Goal: Transaction & Acquisition: Purchase product/service

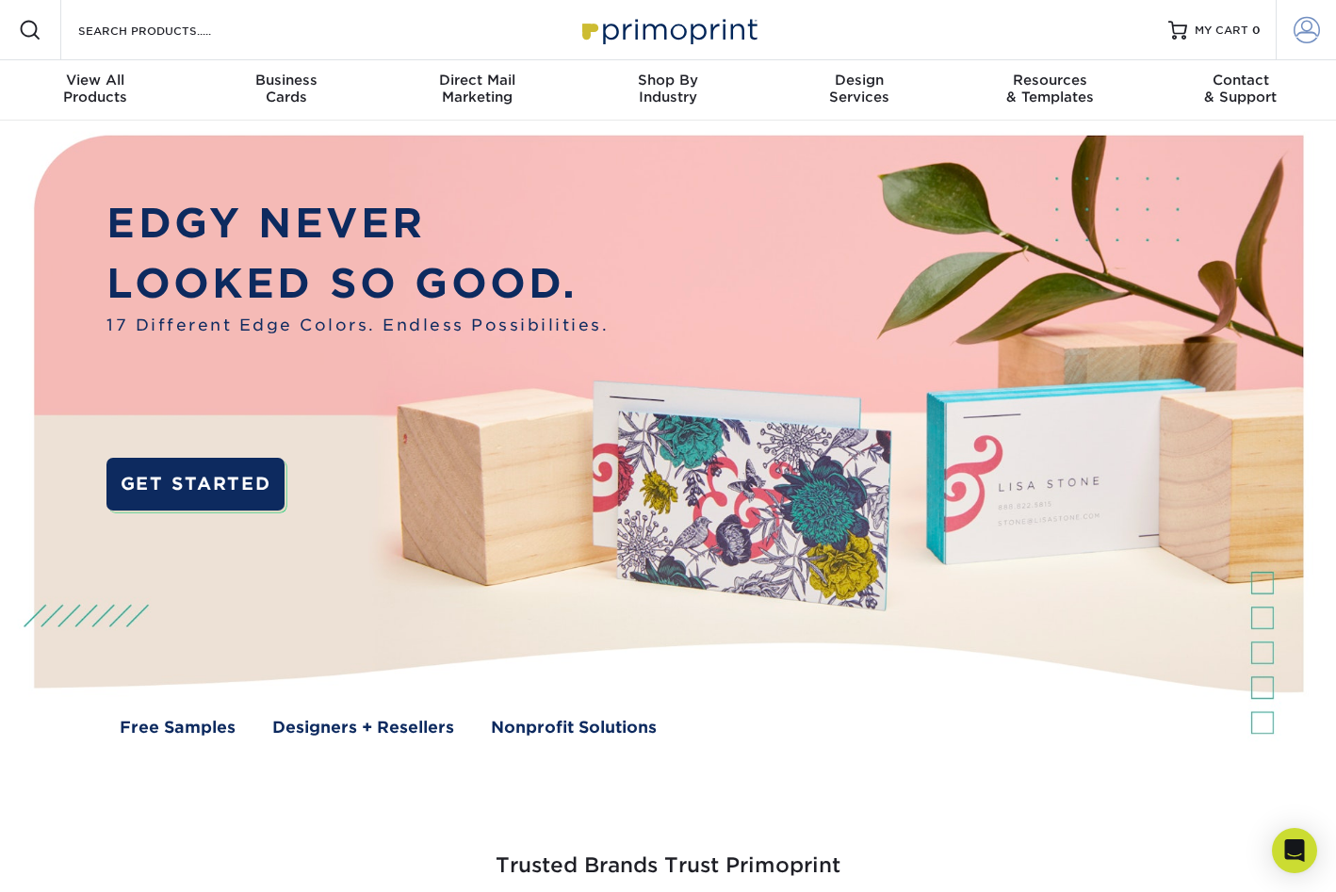
click at [1310, 24] on span at bounding box center [1307, 30] width 26 height 26
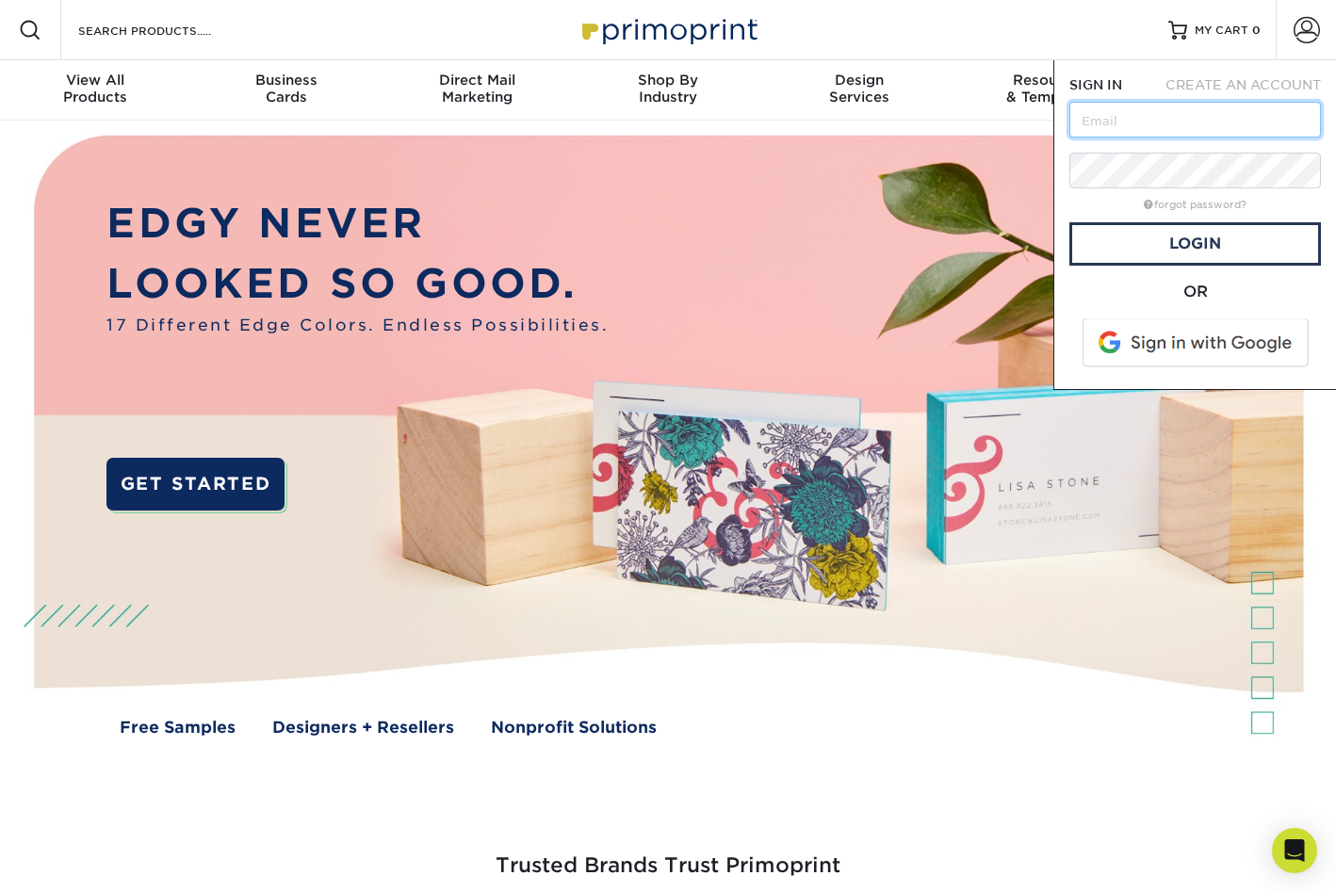
click at [1112, 127] on input "text" at bounding box center [1196, 120] width 252 height 36
paste input "Andrea@surfnetc.com"
click at [1158, 244] on link "Login" at bounding box center [1196, 243] width 252 height 43
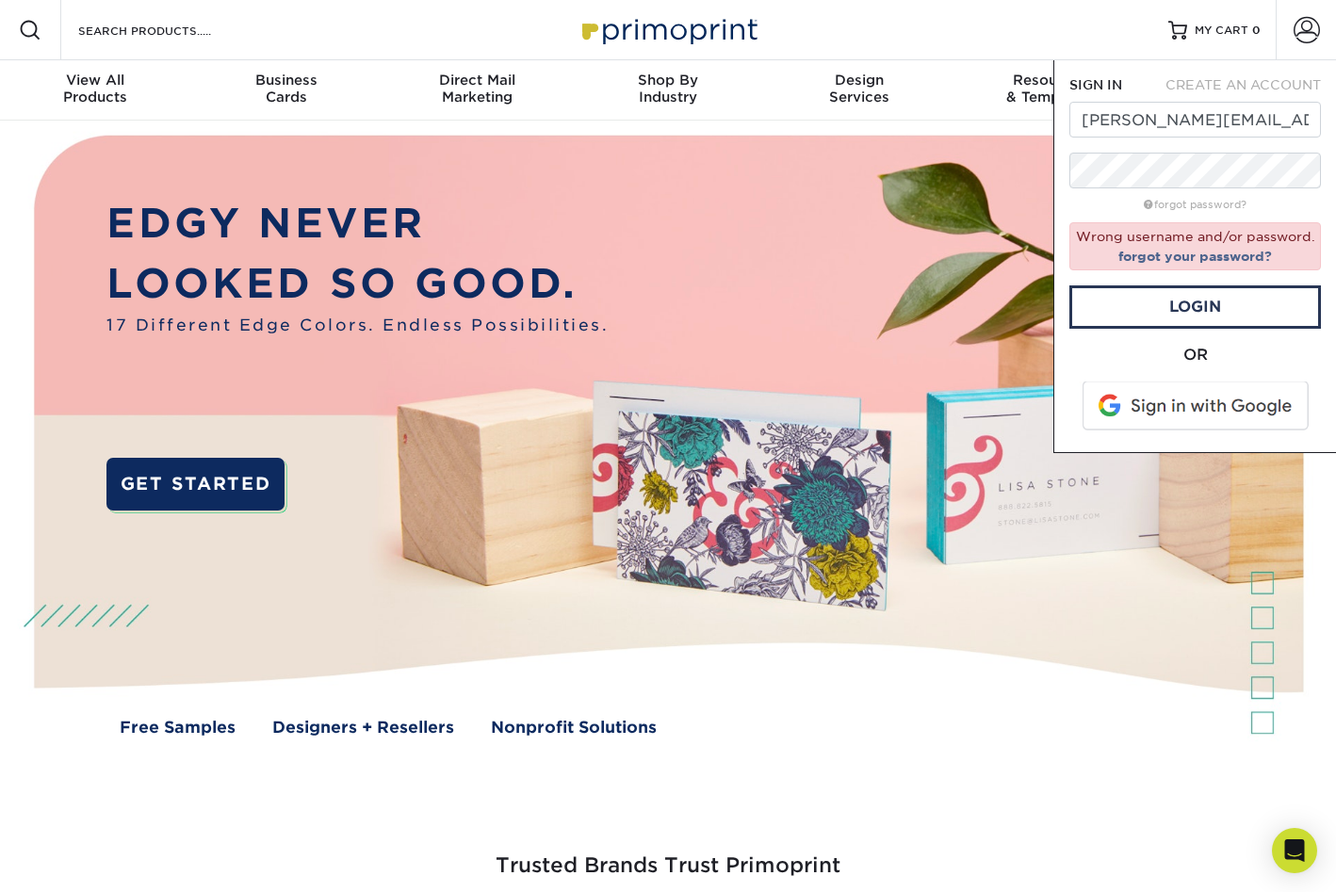
click at [1212, 237] on div "Wrong username and/or password. forgot your password?" at bounding box center [1196, 246] width 252 height 48
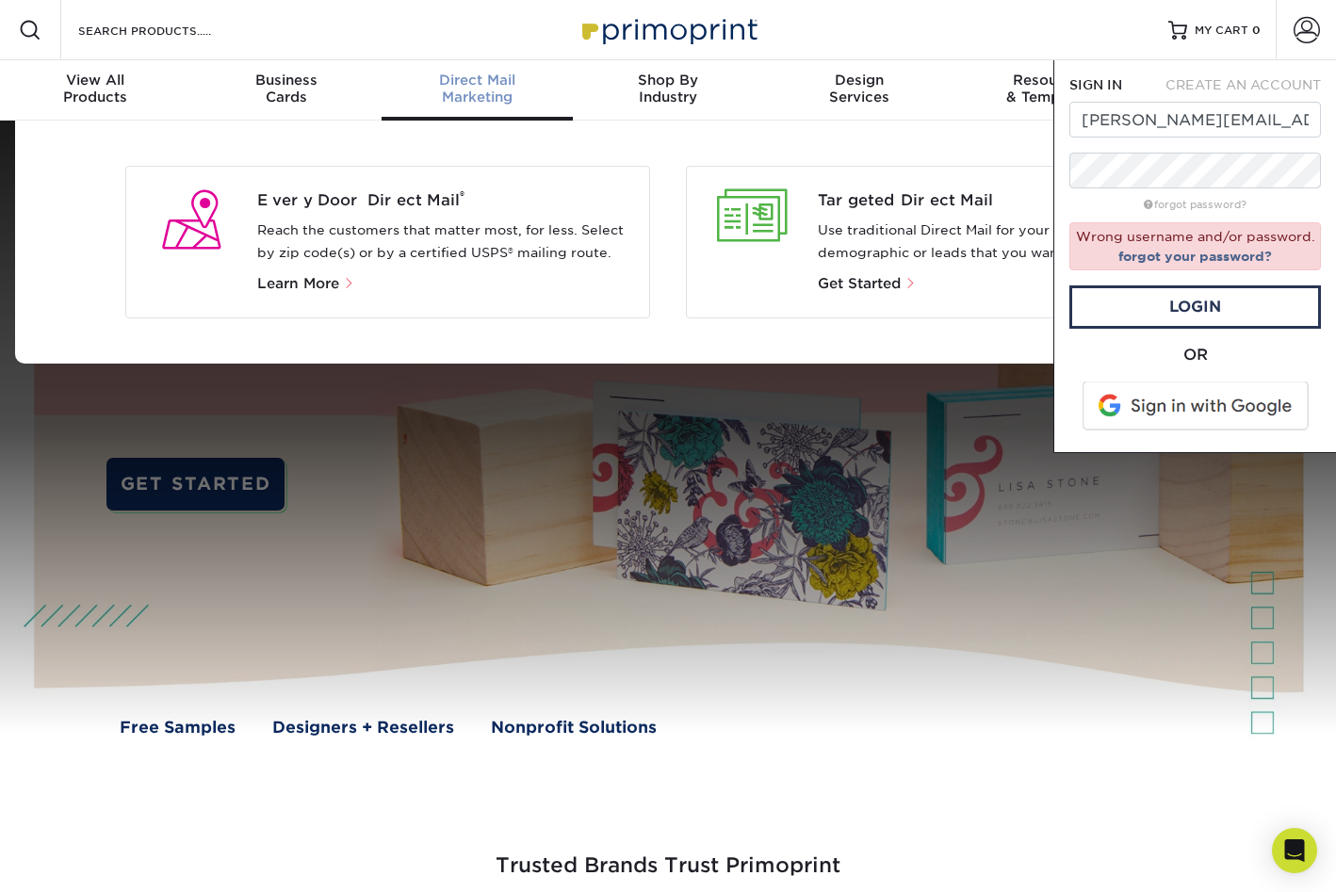
click at [768, 218] on div at bounding box center [752, 215] width 101 height 53
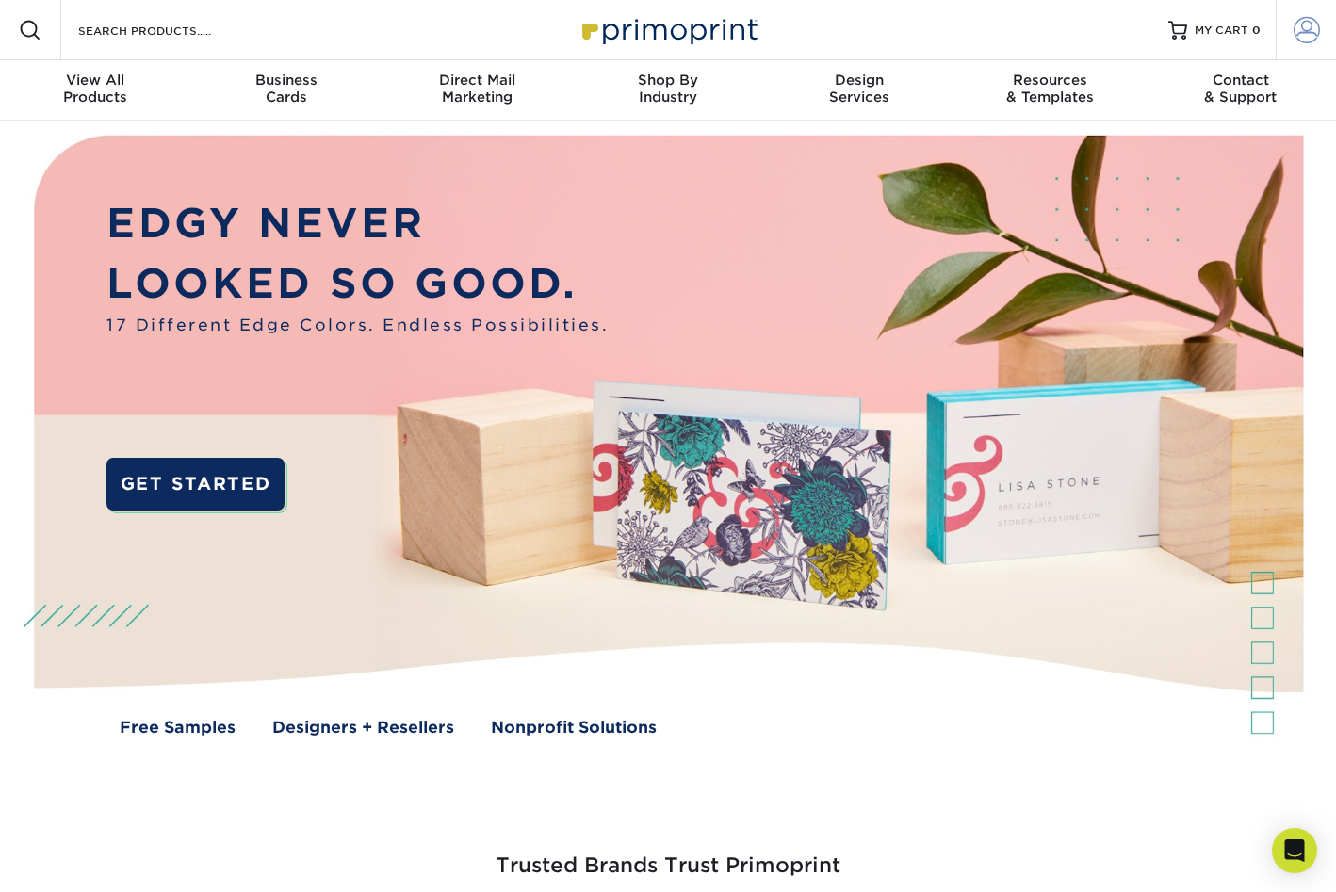
click at [1306, 27] on span at bounding box center [1307, 30] width 26 height 26
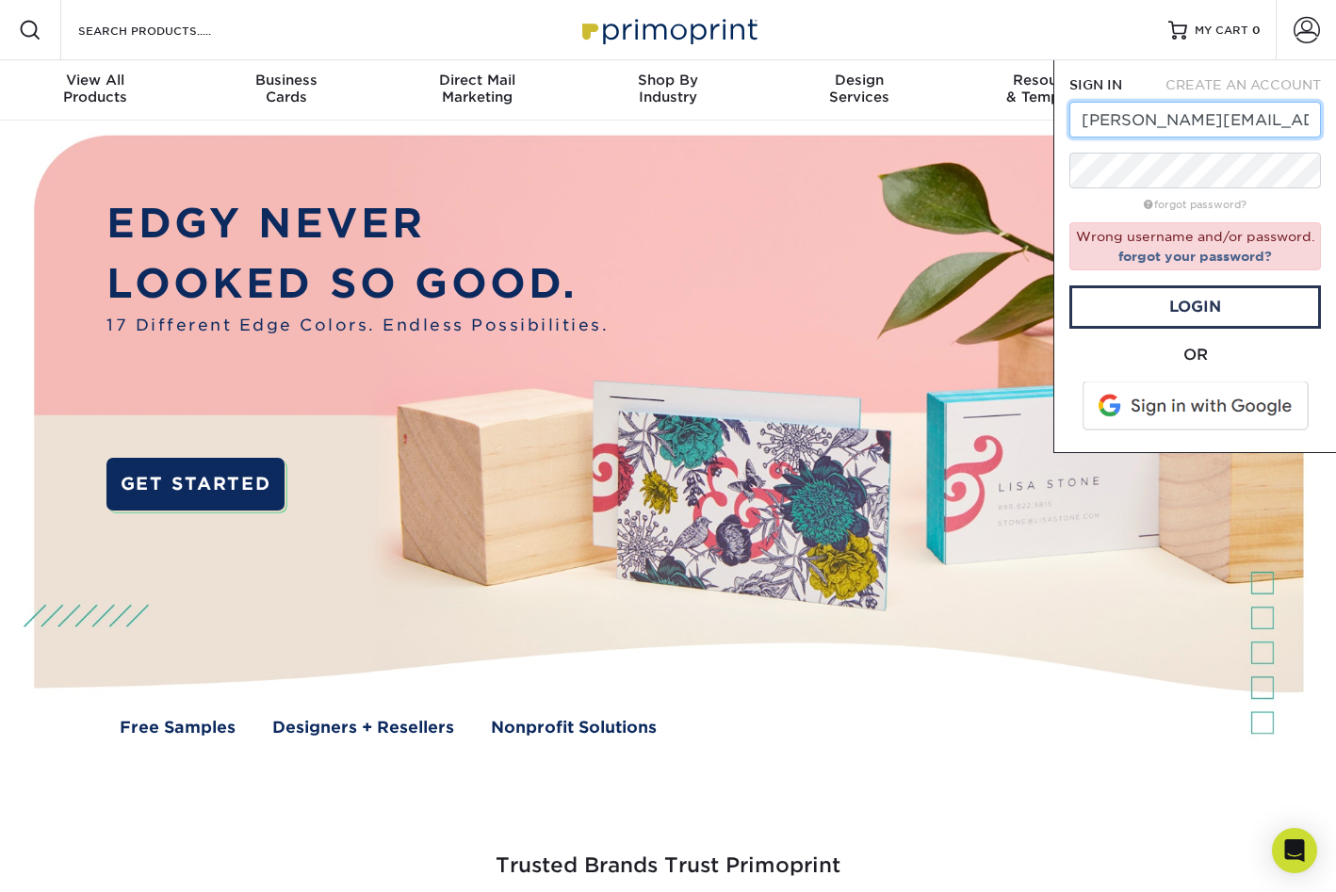
drag, startPoint x: 1143, startPoint y: 124, endPoint x: 703, endPoint y: 54, distance: 445.7
click at [703, 54] on div "Resources Menu Search Products Account SIGN IN CREATE AN ACCOUNT Andrea@surfnet…" at bounding box center [668, 30] width 1336 height 60
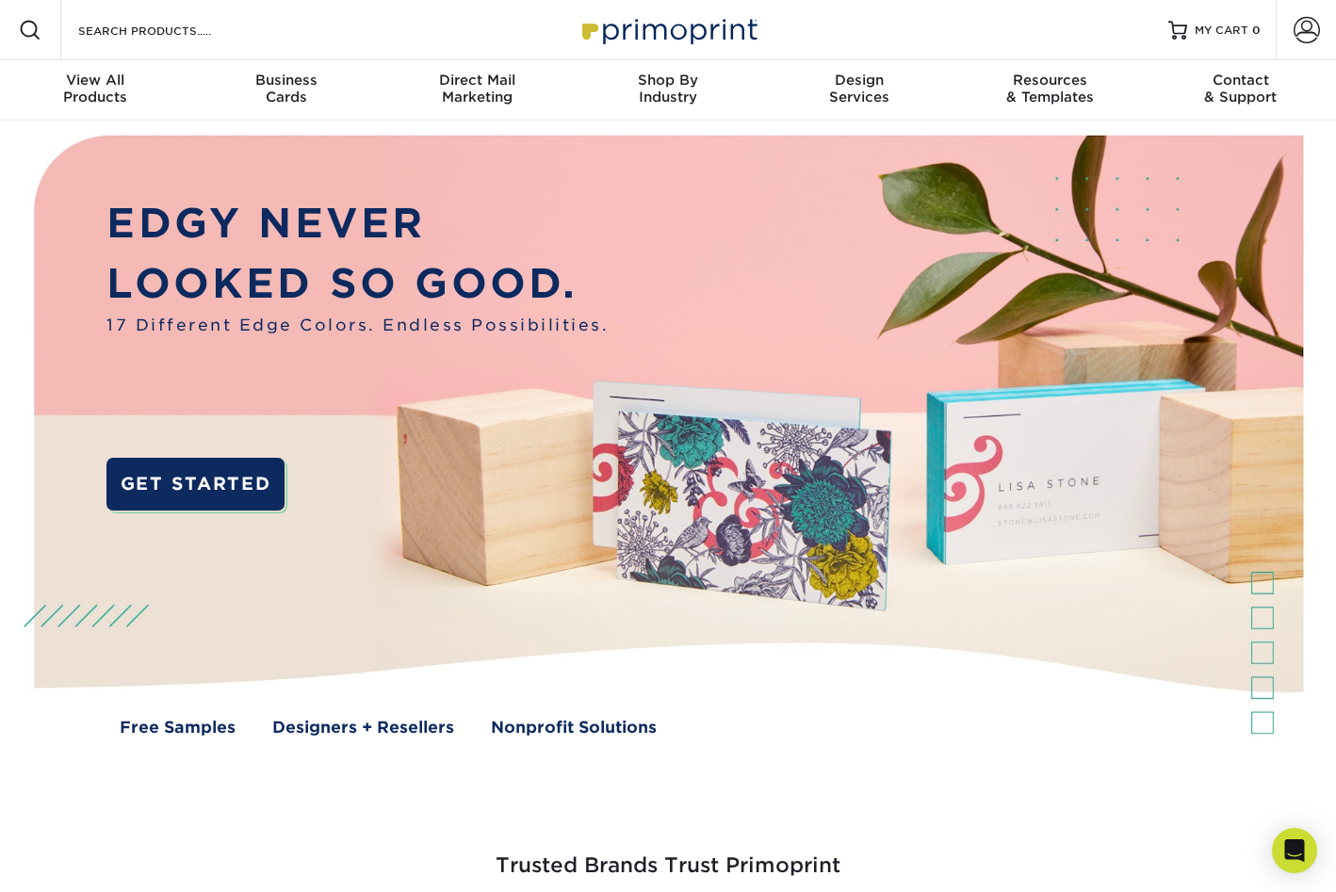
drag, startPoint x: 1304, startPoint y: 33, endPoint x: 1314, endPoint y: 219, distance: 185.9
click at [1304, 34] on span at bounding box center [1307, 30] width 26 height 26
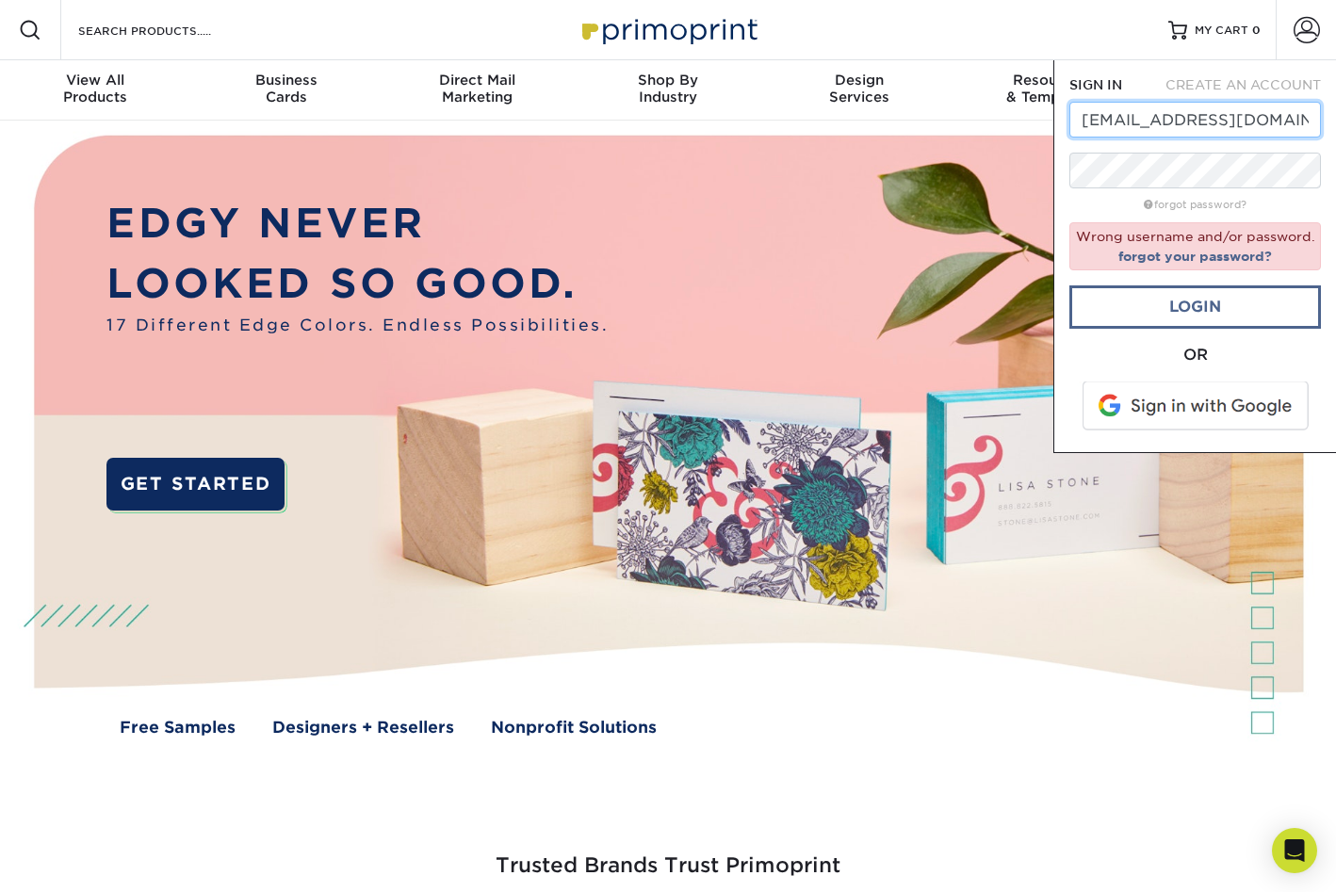
type input "marketing@surfnetc.com"
click at [1203, 299] on link "Login" at bounding box center [1196, 307] width 252 height 43
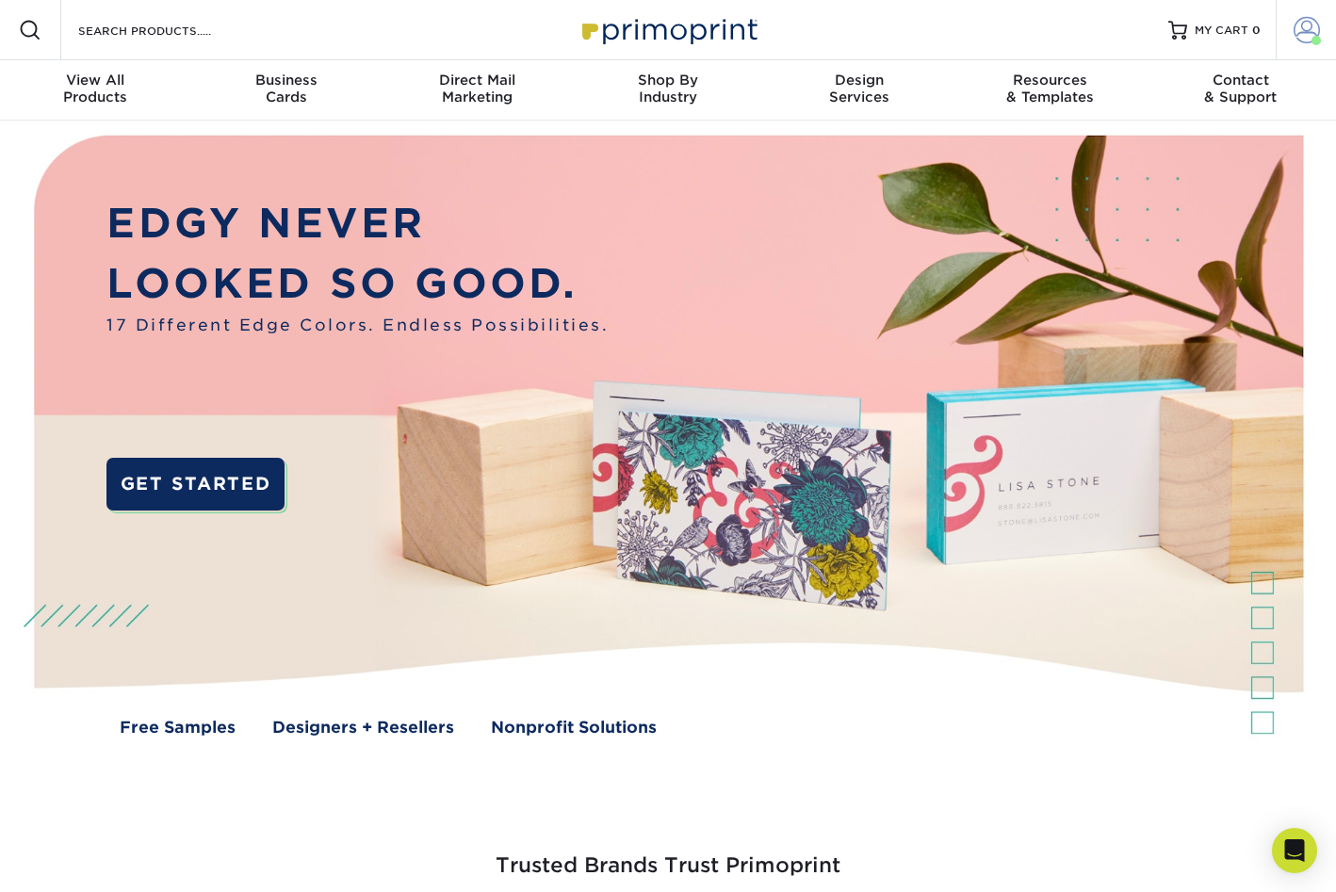
click at [1305, 38] on span at bounding box center [1307, 30] width 26 height 26
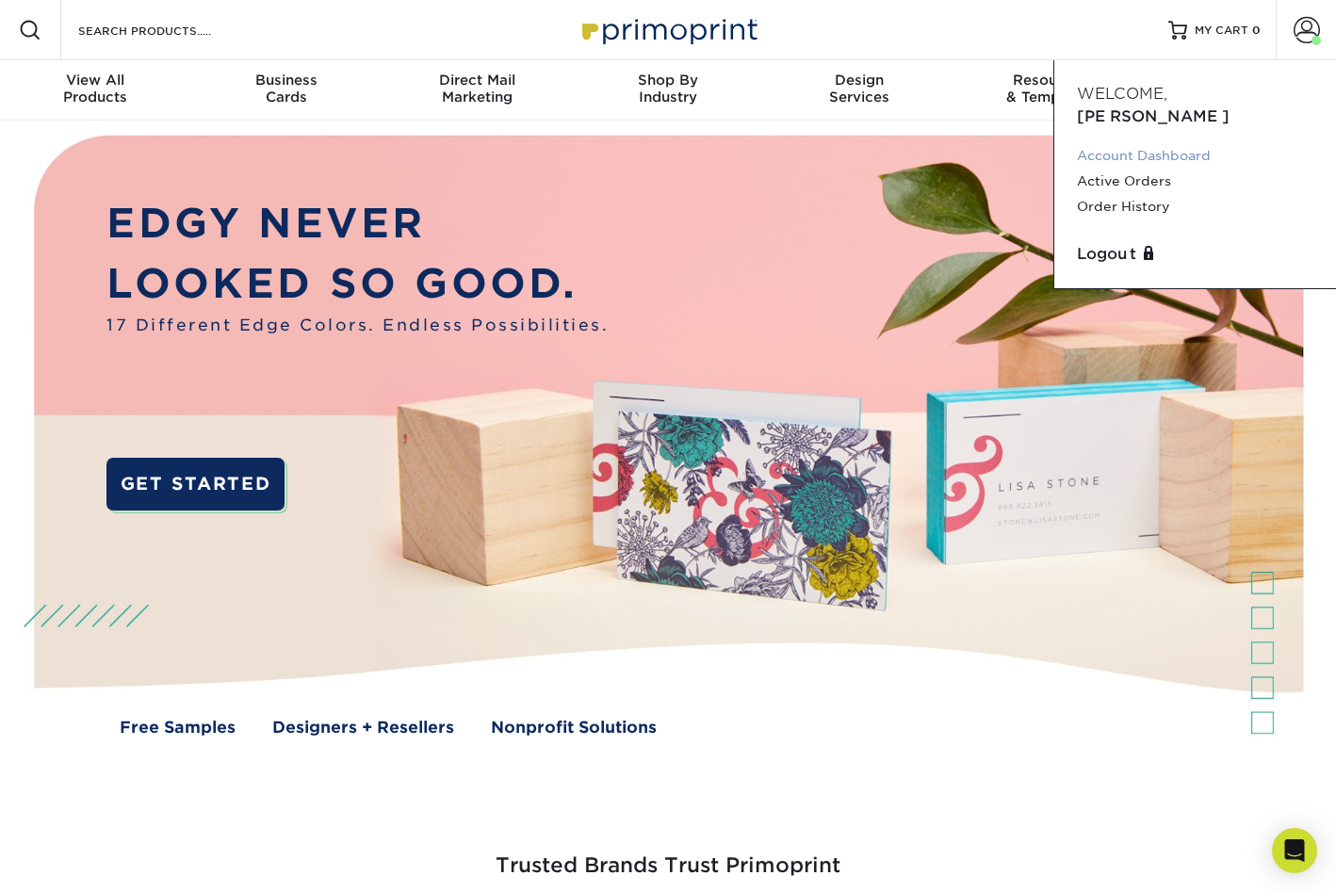
click at [1099, 143] on link "Account Dashboard" at bounding box center [1195, 155] width 237 height 25
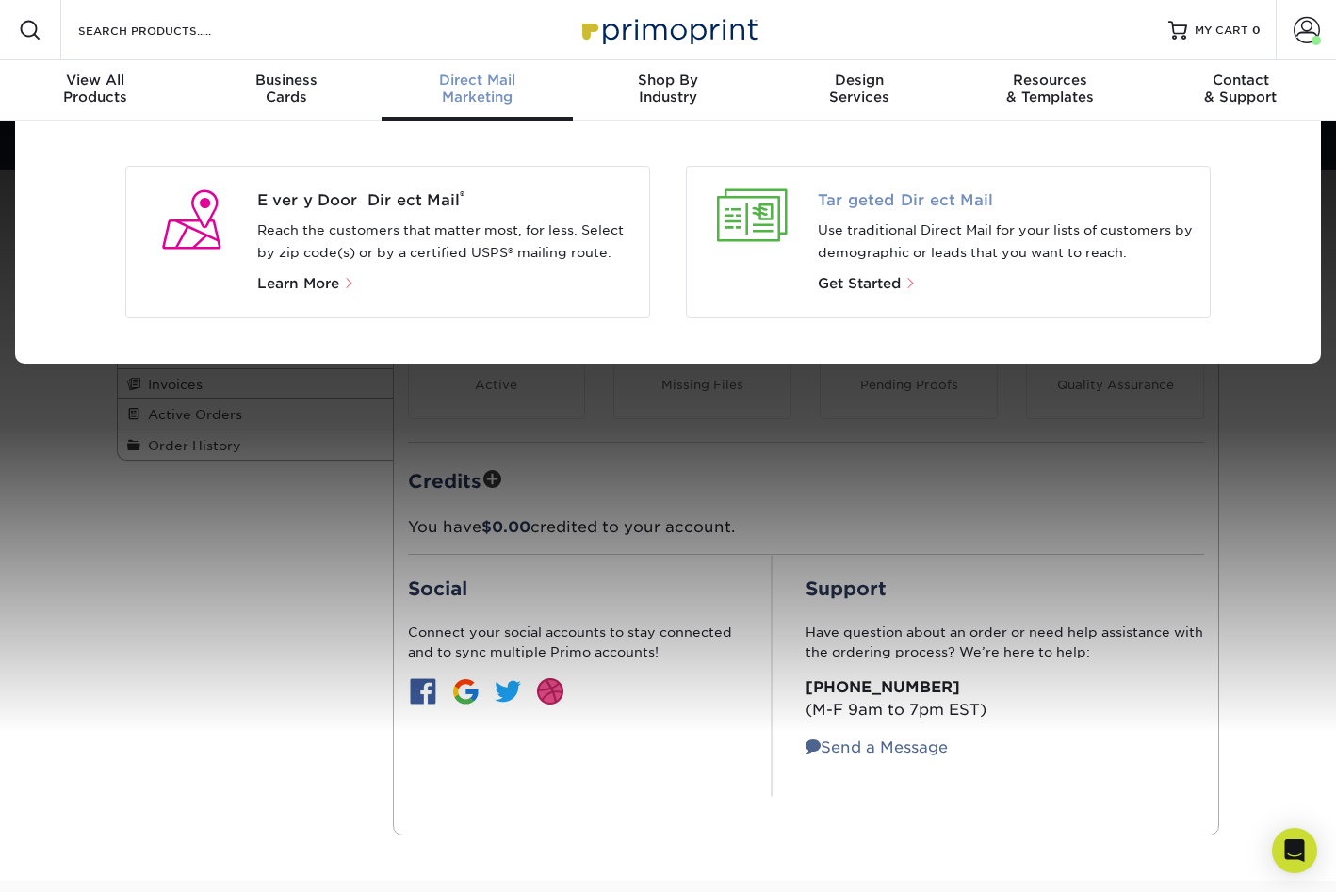
click at [870, 194] on span "Targeted Direct Mail" at bounding box center [1007, 200] width 378 height 23
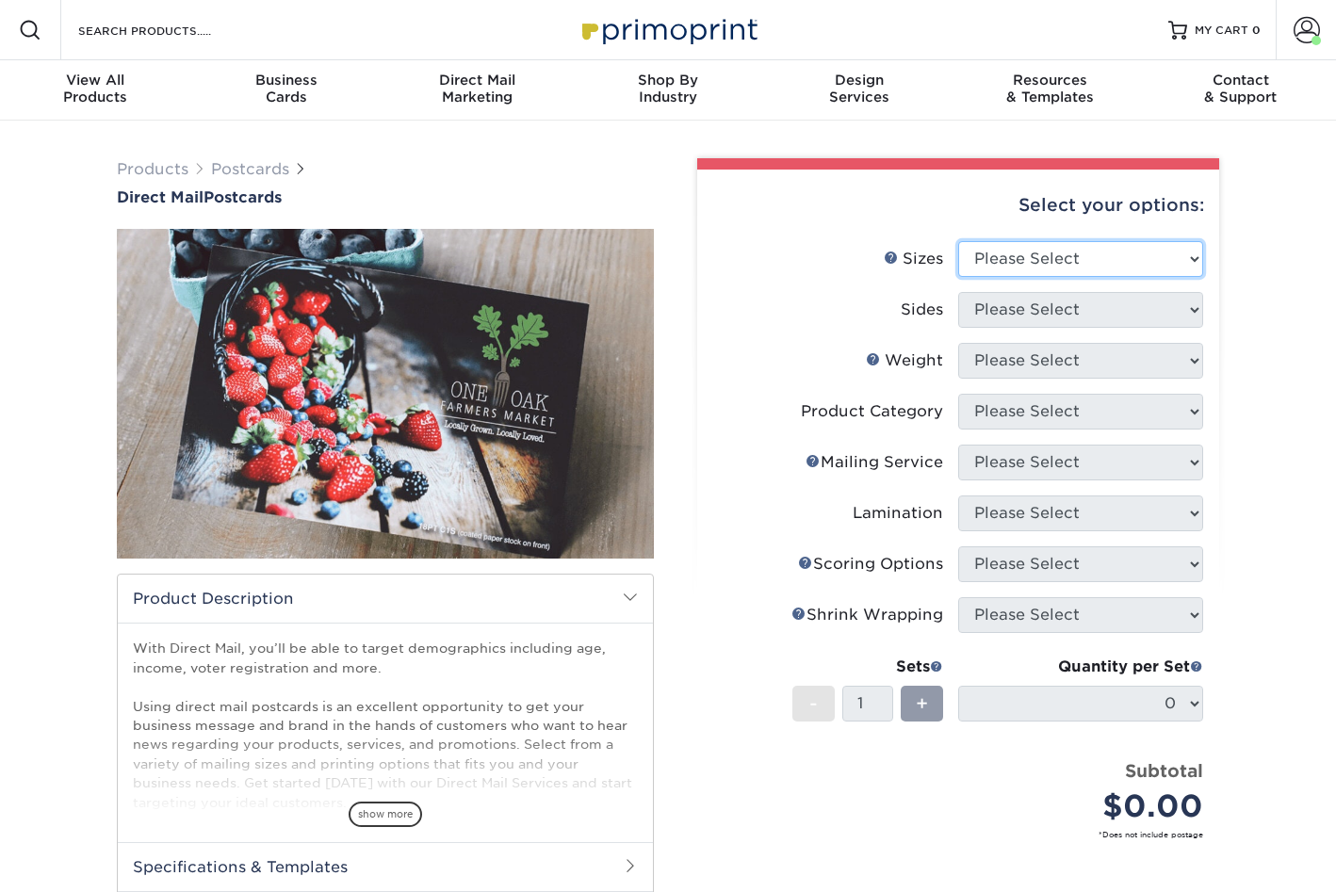
click at [1051, 260] on select "Please Select 1.5" x 7" 2" x 4" 2" x 6" 2" x 7" 2" x 8" 2.12" x 5.5" 2.12" x 5.…" at bounding box center [1080, 259] width 245 height 36
click at [805, 212] on div "Select your options:" at bounding box center [958, 206] width 492 height 72
click at [1038, 255] on select "Please Select 1.5" x 7" 2" x 4" 2" x 6" 2" x 7" 2" x 8" 2.12" x 5.5" 2.12" x 5.…" at bounding box center [1080, 259] width 245 height 36
select select "6.50x9.00"
click at [958, 241] on select "Please Select 1.5" x 7" 2" x 4" 2" x 6" 2" x 7" 2" x 8" 2.12" x 5.5" 2.12" x 5.…" at bounding box center [1080, 259] width 245 height 36
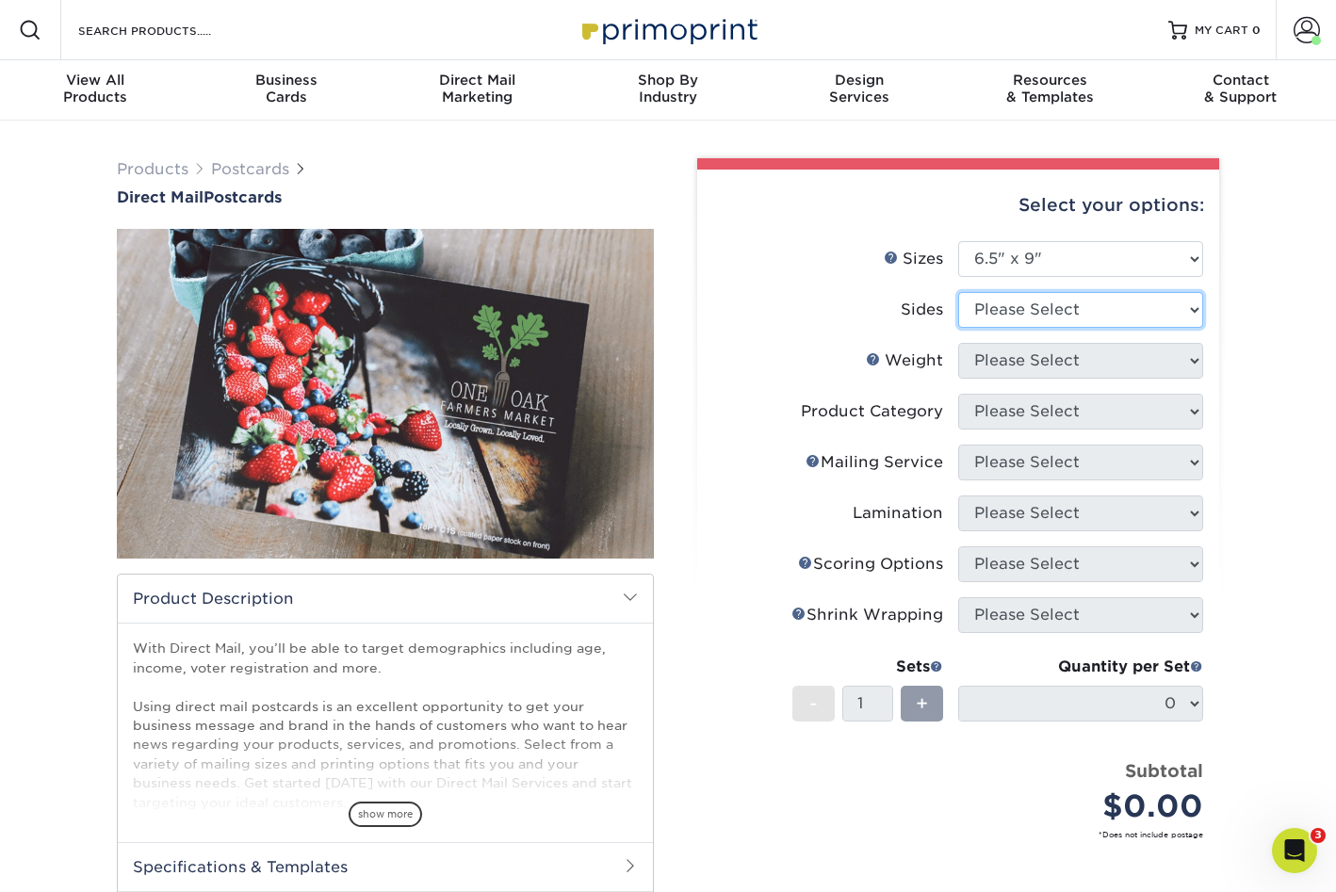
click at [1011, 315] on select "Please Select Print Both Sides Print Front Only" at bounding box center [1080, 310] width 245 height 36
drag, startPoint x: 765, startPoint y: 350, endPoint x: 981, endPoint y: 449, distance: 237.8
click at [765, 350] on label "Weight Help Weight" at bounding box center [835, 361] width 245 height 36
click at [772, 316] on label "Sides" at bounding box center [835, 310] width 245 height 36
click at [789, 261] on label "Sizes Help Sizes" at bounding box center [835, 259] width 245 height 36
